Goal: Find specific page/section: Find specific page/section

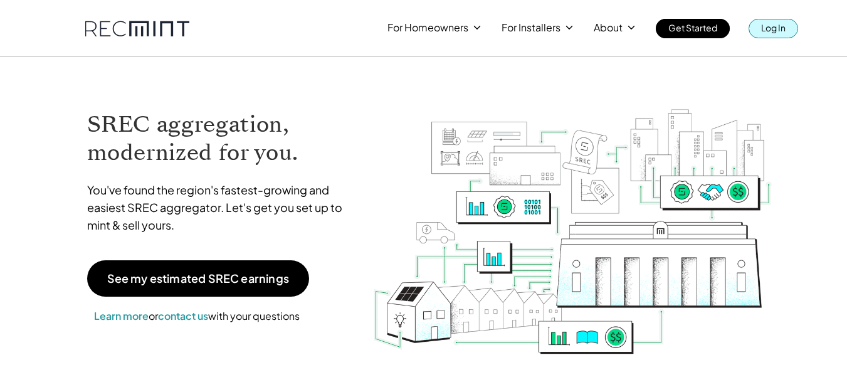
click at [766, 25] on p "Log In" at bounding box center [773, 28] width 24 height 18
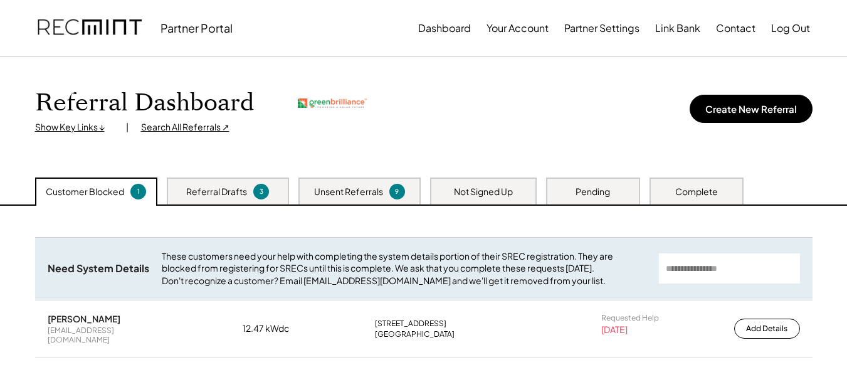
click at [338, 184] on div "Unsent Referrals 9" at bounding box center [359, 190] width 122 height 27
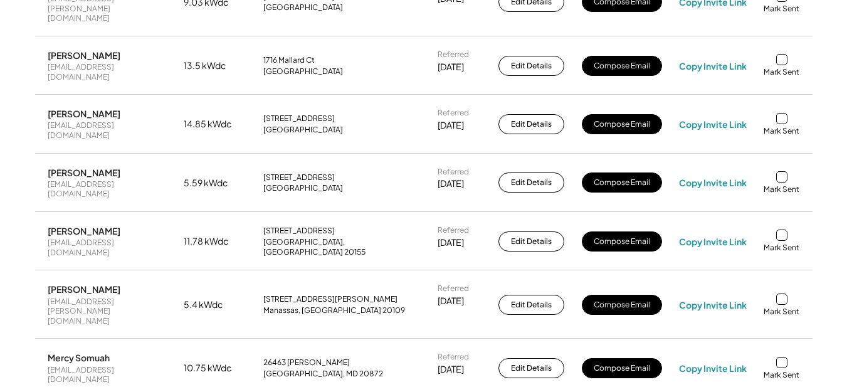
scroll to position [439, 0]
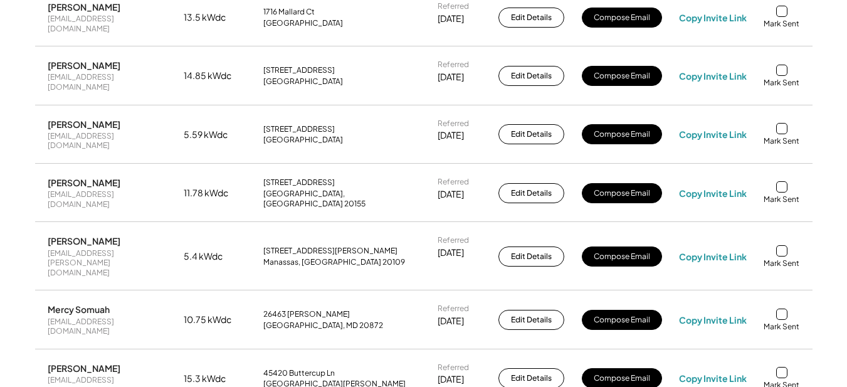
click at [781, 367] on div at bounding box center [781, 372] width 11 height 11
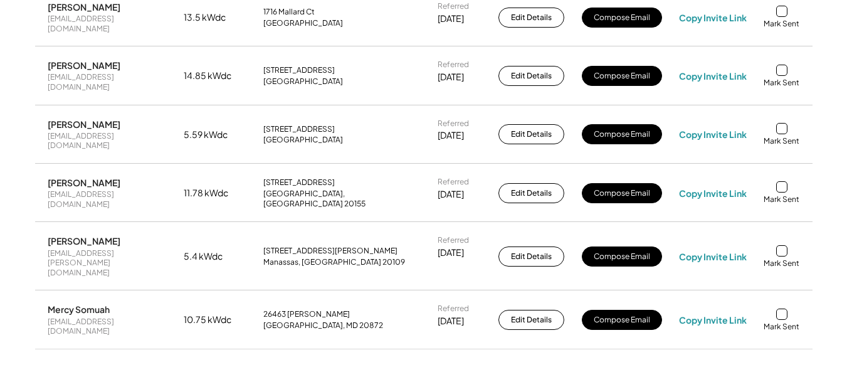
click at [778, 308] on div at bounding box center [781, 313] width 11 height 11
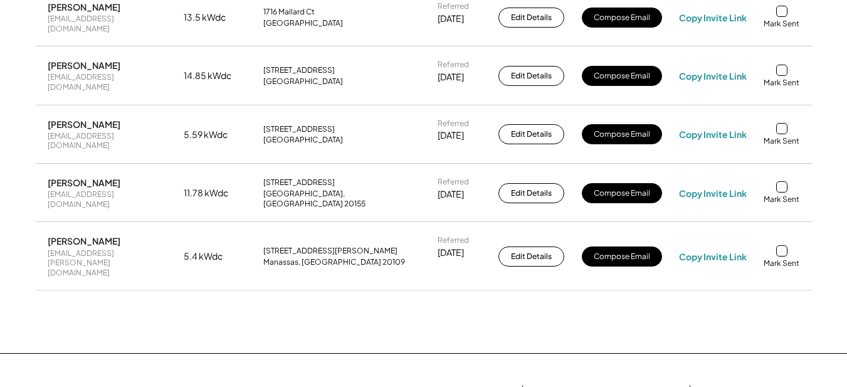
click at [782, 258] on div "Mark Sent" at bounding box center [782, 263] width 36 height 10
click at [784, 181] on div at bounding box center [781, 186] width 11 height 11
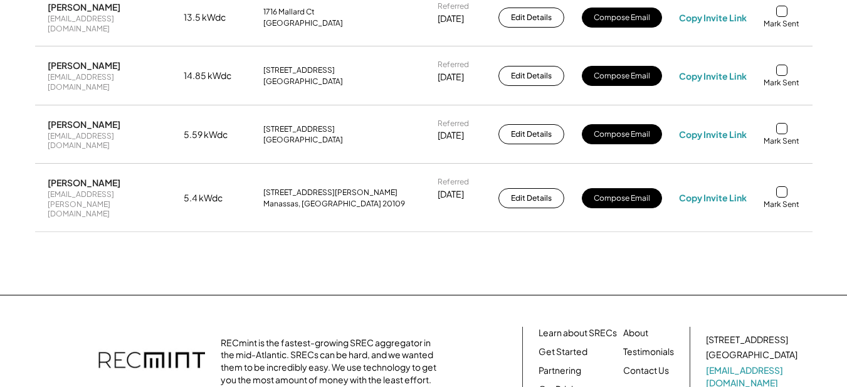
click at [776, 186] on div at bounding box center [781, 191] width 11 height 11
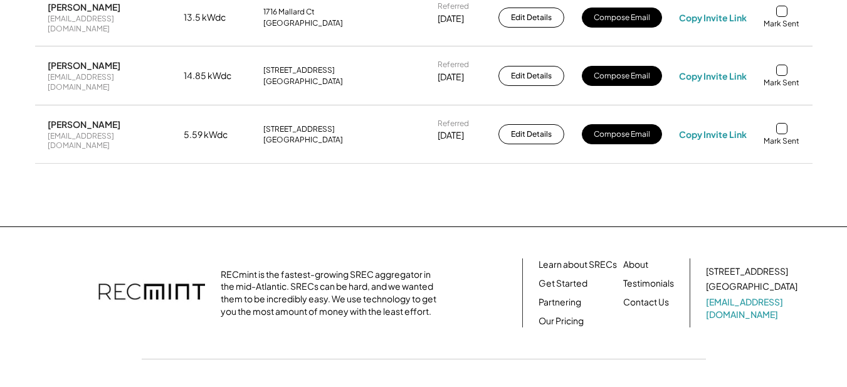
scroll to position [293, 0]
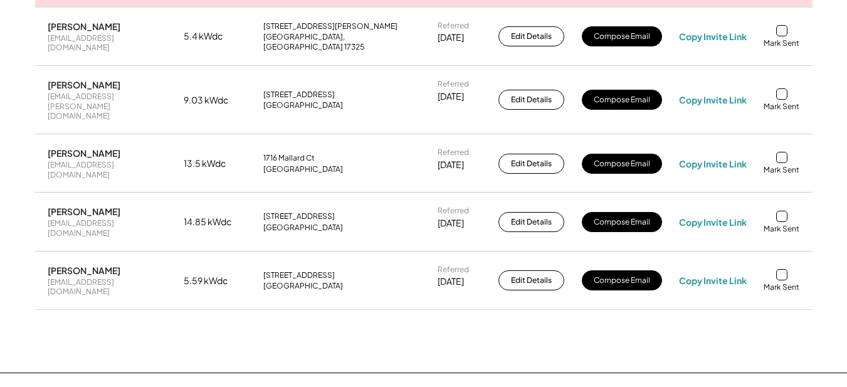
drag, startPoint x: 782, startPoint y: 236, endPoint x: 781, endPoint y: 229, distance: 7.1
click at [781, 269] on div at bounding box center [781, 274] width 11 height 11
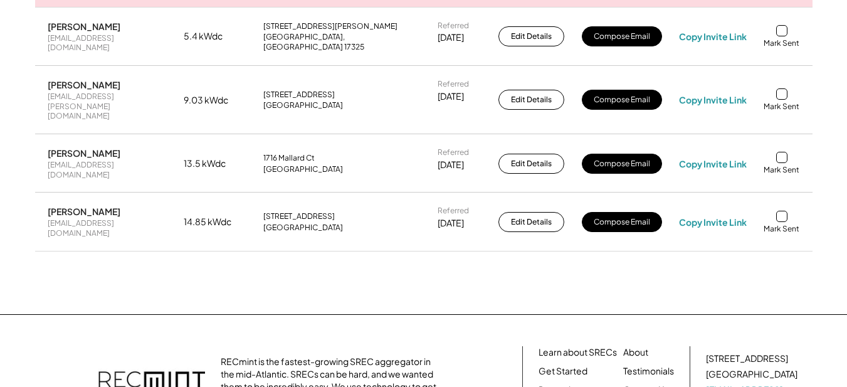
click at [781, 211] on div "Mark Sent" at bounding box center [782, 222] width 36 height 23
click at [781, 211] on div at bounding box center [781, 216] width 11 height 11
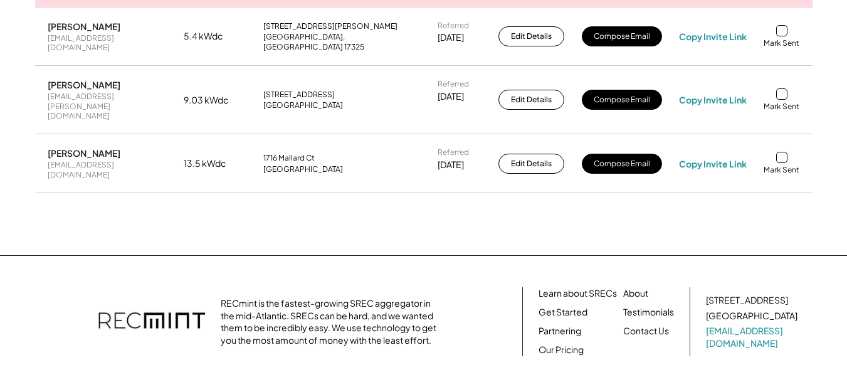
click at [781, 152] on div at bounding box center [781, 157] width 11 height 11
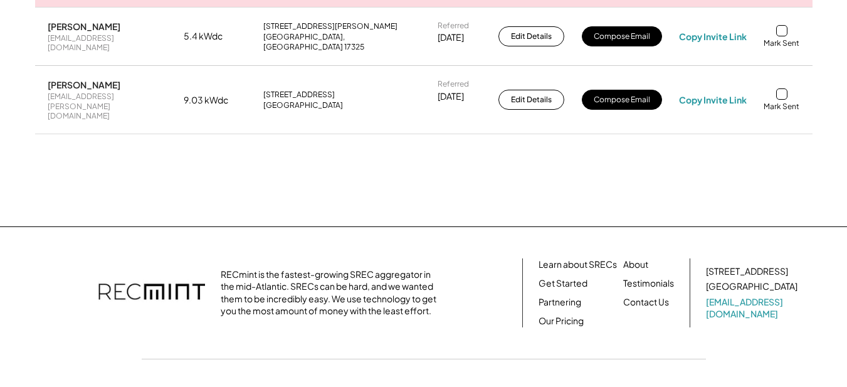
click at [781, 94] on div "Mark Sent" at bounding box center [782, 99] width 36 height 23
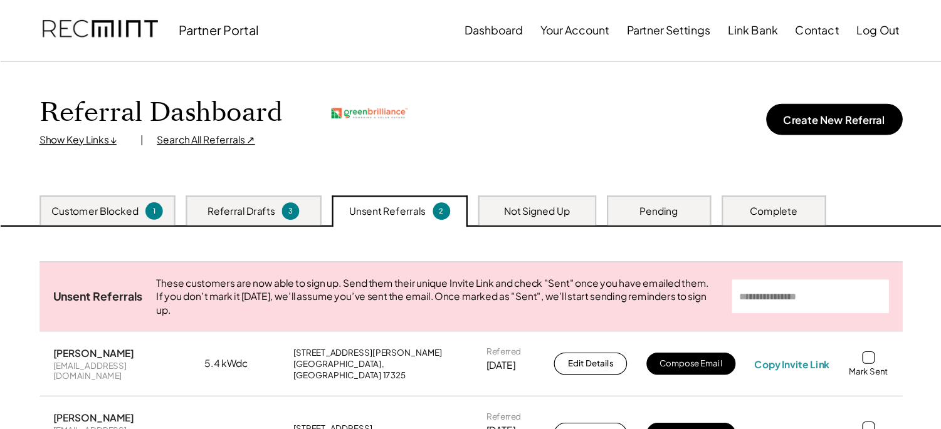
scroll to position [0, 0]
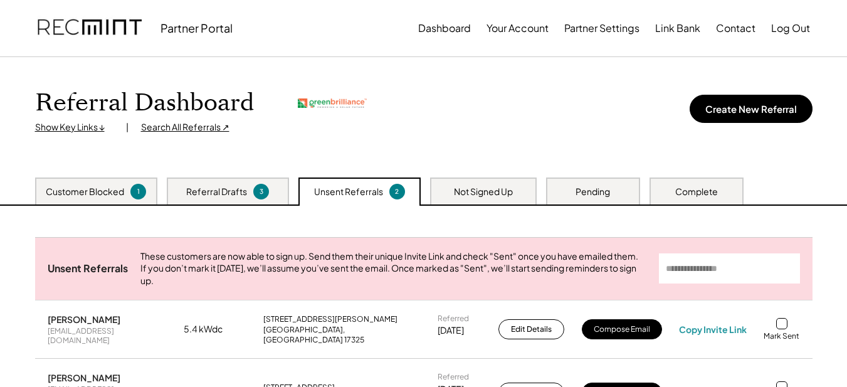
click at [171, 129] on div "Search All Referrals ↗" at bounding box center [185, 127] width 88 height 13
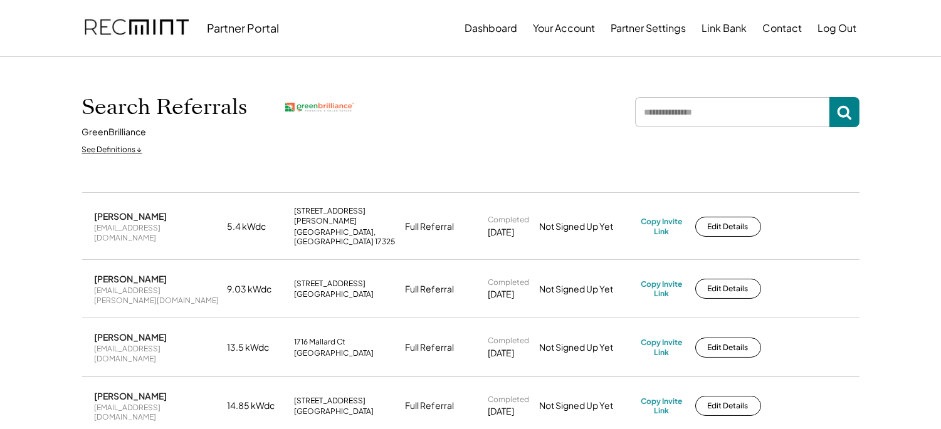
drag, startPoint x: 825, startPoint y: 0, endPoint x: 557, endPoint y: 93, distance: 283.9
click at [557, 93] on div "Search Referrals GreenBrilliance See Definitions ↓" at bounding box center [470, 124] width 777 height 73
click at [696, 124] on input "input" at bounding box center [732, 112] width 194 height 30
type input "*******"
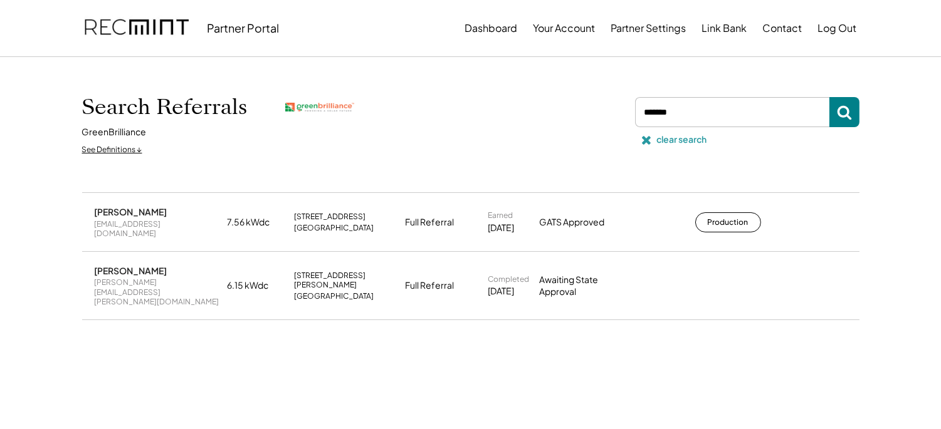
click at [674, 136] on div "clear search" at bounding box center [682, 140] width 50 height 13
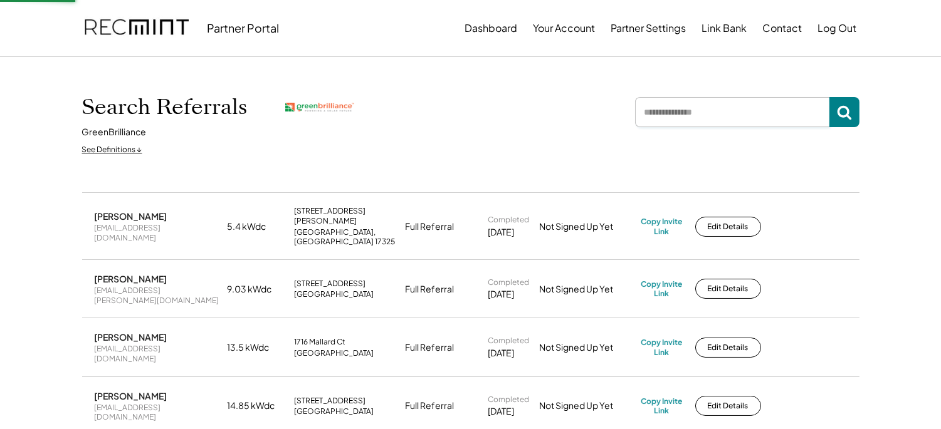
click at [681, 108] on input "input" at bounding box center [732, 112] width 194 height 30
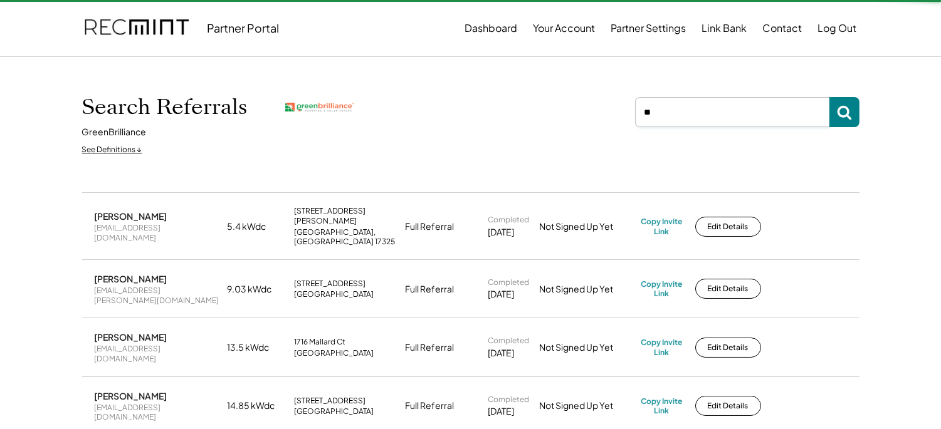
type input "*"
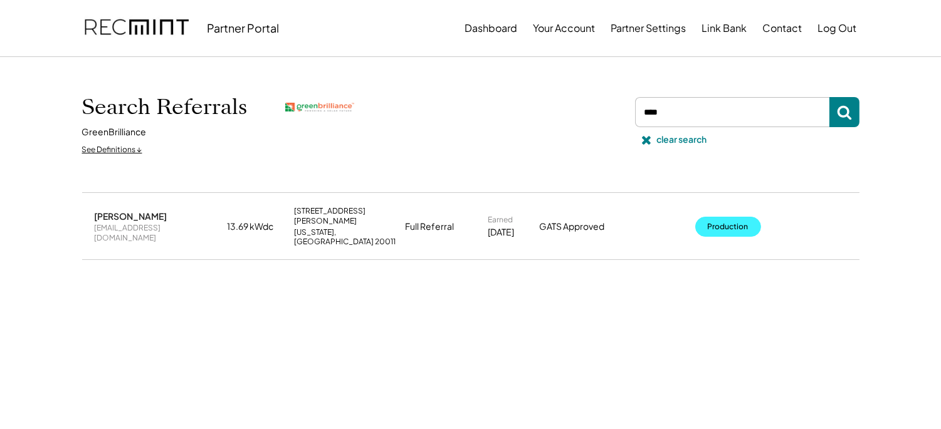
click at [723, 221] on button "Production" at bounding box center [728, 227] width 66 height 20
click at [673, 99] on input "input" at bounding box center [732, 112] width 194 height 30
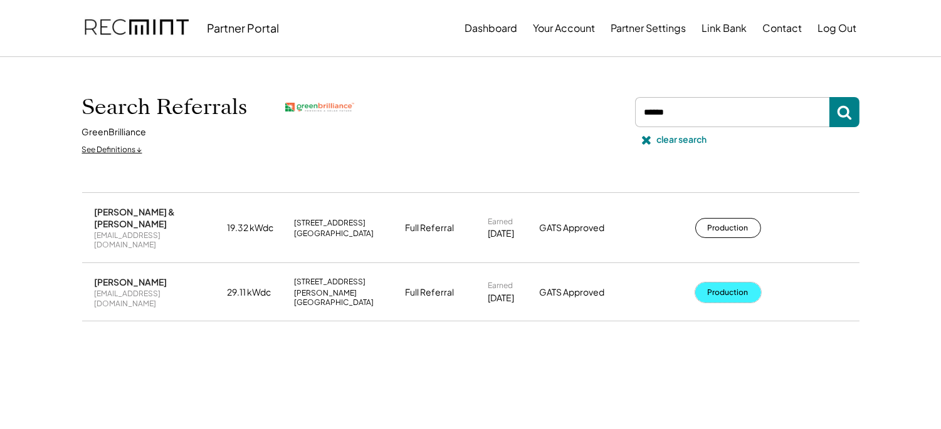
click at [735, 283] on button "Production" at bounding box center [728, 293] width 66 height 20
click at [670, 107] on input "input" at bounding box center [732, 112] width 194 height 30
type input "*****"
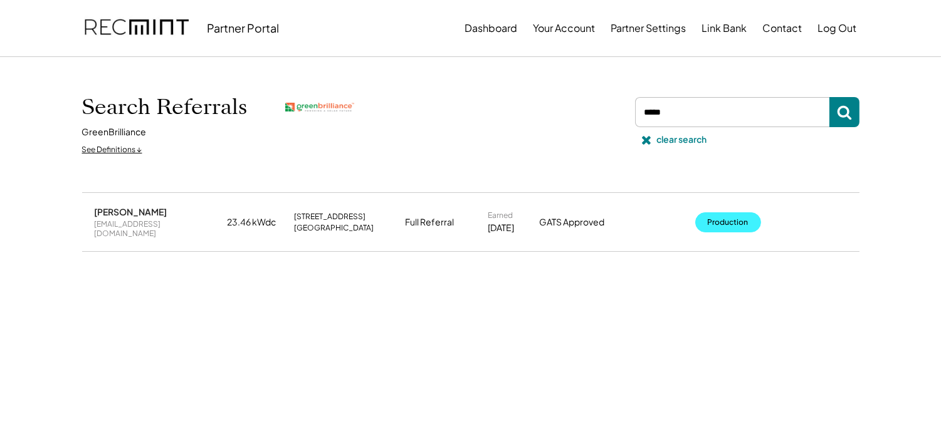
click at [719, 221] on button "Production" at bounding box center [728, 223] width 66 height 20
click at [696, 132] on div "clear search" at bounding box center [745, 139] width 229 height 25
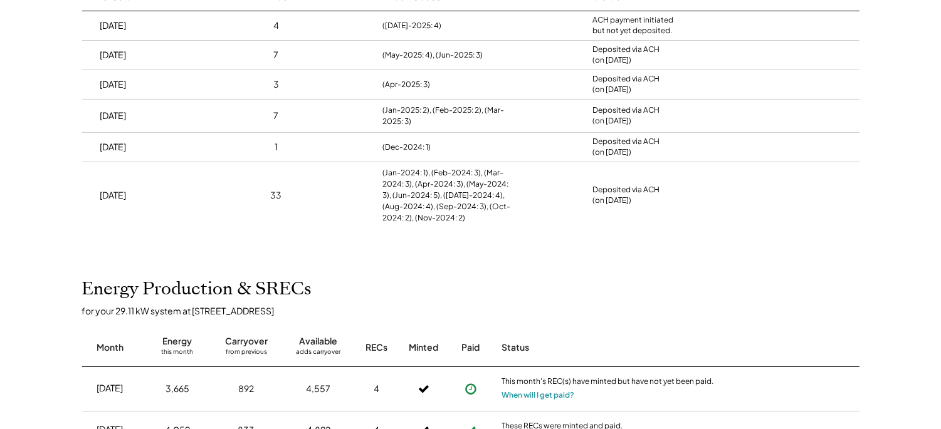
scroll to position [162, 0]
